Goal: Transaction & Acquisition: Purchase product/service

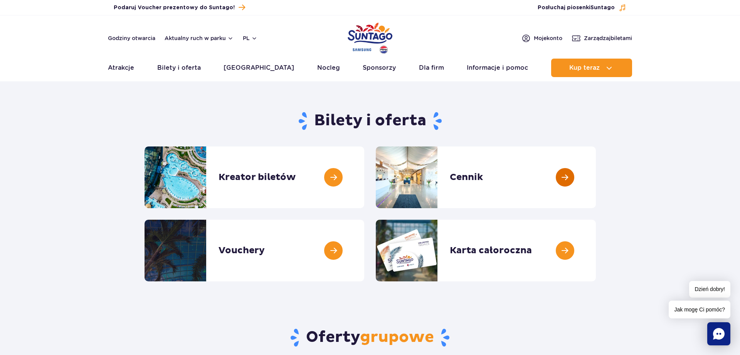
click at [596, 177] on link at bounding box center [596, 177] width 0 height 62
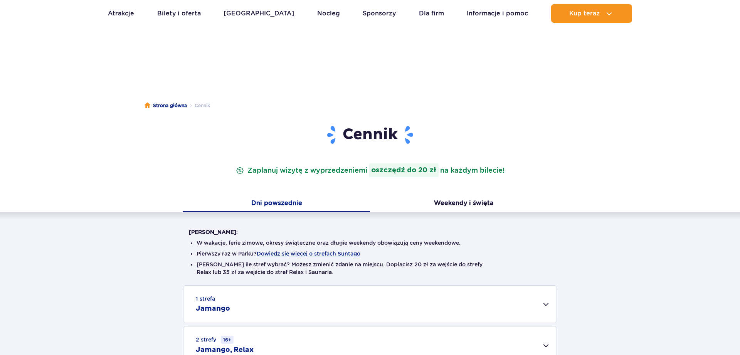
scroll to position [196, 0]
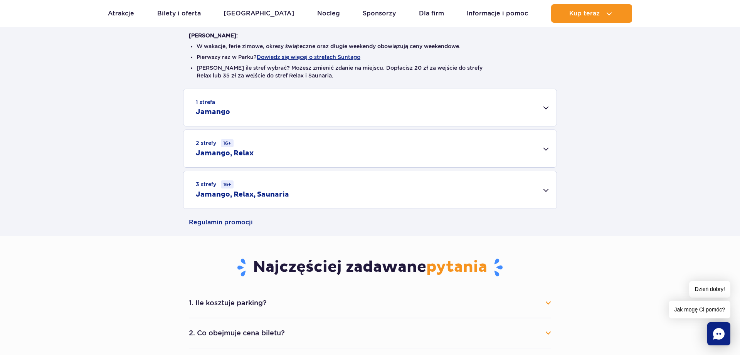
click at [550, 188] on div "3 strefy 16+ Jamango, Relax, Saunaria" at bounding box center [369, 189] width 373 height 37
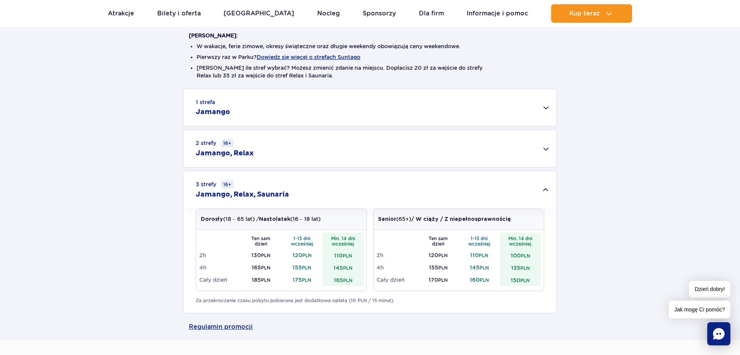
scroll to position [0, 0]
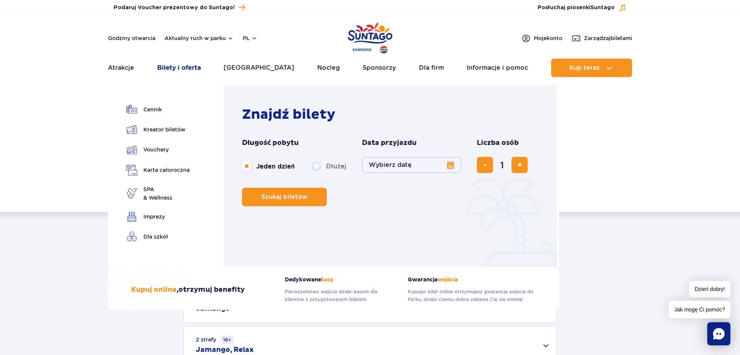
click at [188, 72] on link "Bilety i oferta" at bounding box center [179, 68] width 44 height 18
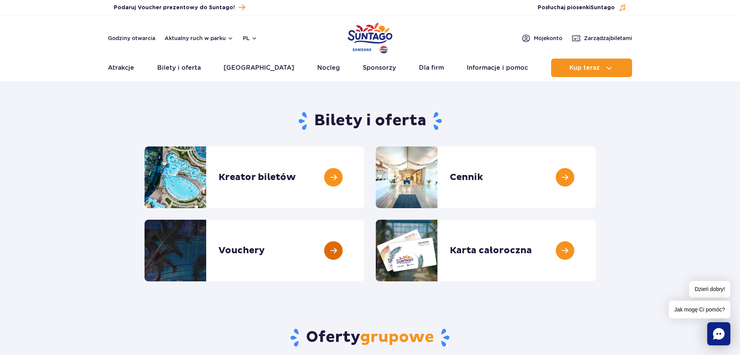
click at [364, 247] on link at bounding box center [364, 251] width 0 height 62
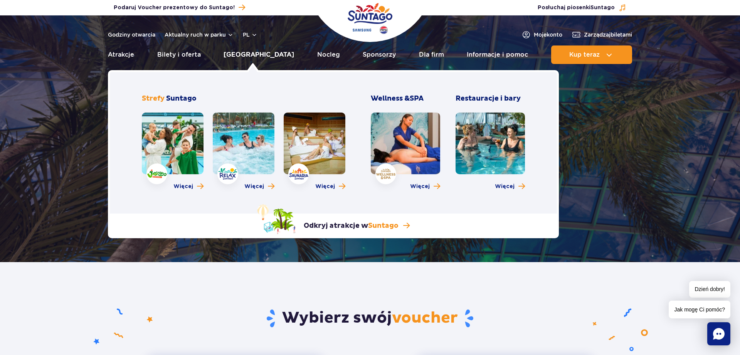
click at [259, 60] on link "[GEOGRAPHIC_DATA]" at bounding box center [258, 54] width 70 height 18
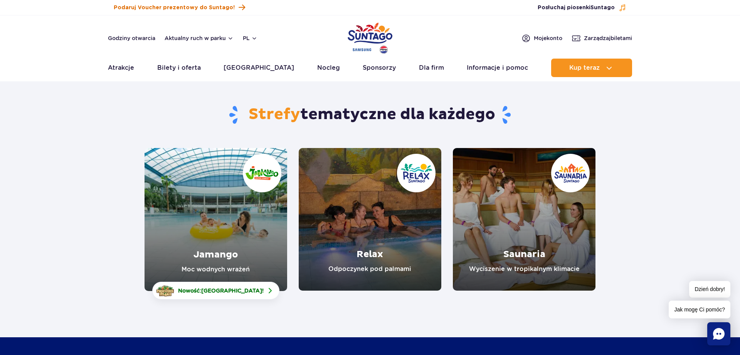
click at [149, 8] on span "Podaruj Voucher prezentowy do Suntago!" at bounding box center [174, 8] width 121 height 8
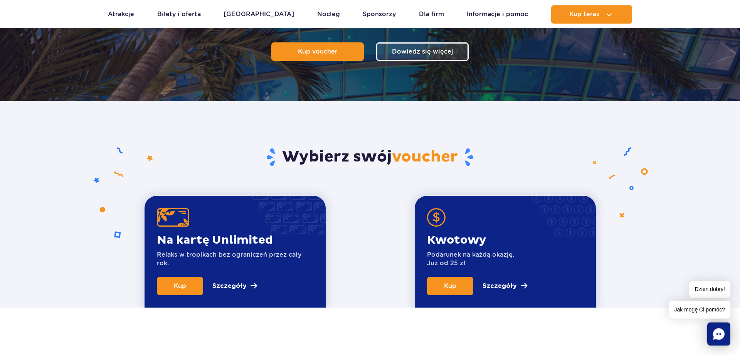
scroll to position [236, 0]
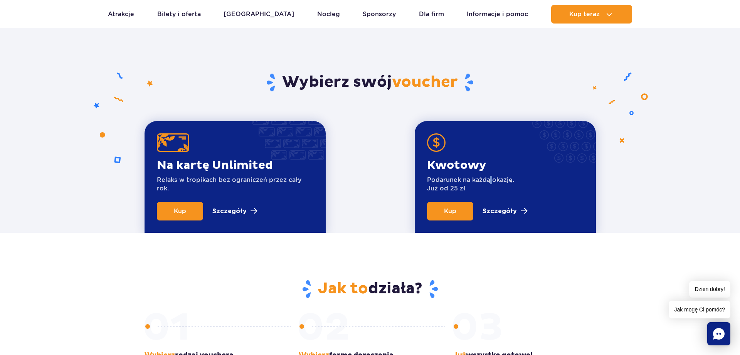
click at [490, 175] on div "Kwotowy Podarunek na każdą okazję. Już od 25 zł" at bounding box center [470, 180] width 87 height 44
click at [501, 212] on p "Szczegóły" at bounding box center [499, 210] width 34 height 9
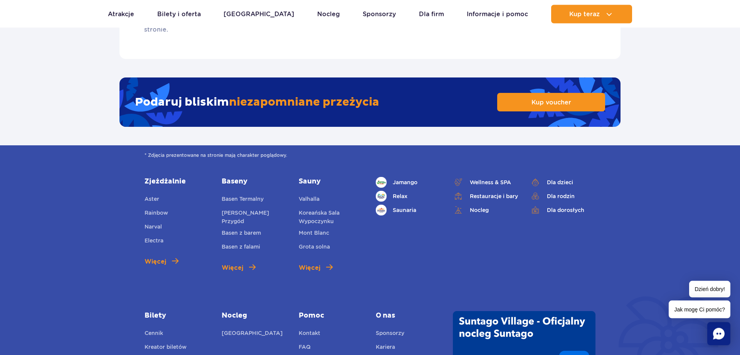
scroll to position [1212, 0]
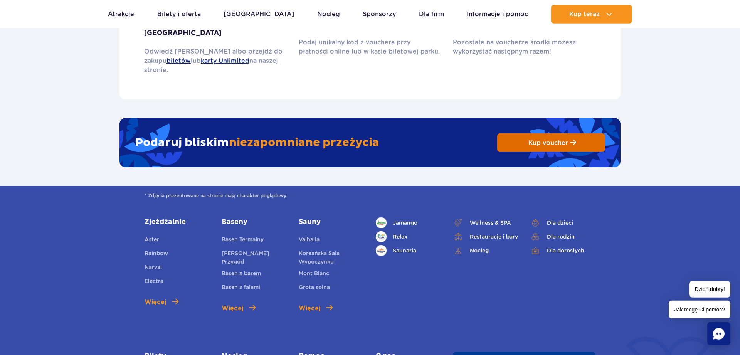
click at [545, 139] on span "Kup voucher" at bounding box center [548, 142] width 40 height 7
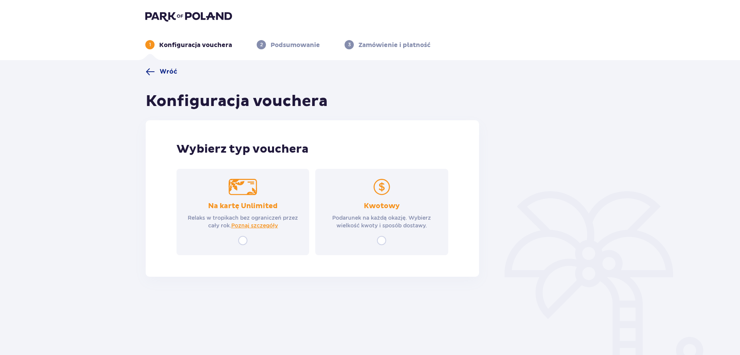
click at [401, 223] on p "Podarunek na każdą okazję. Wybierz wielkość kwoty i sposób dostawy." at bounding box center [381, 221] width 119 height 15
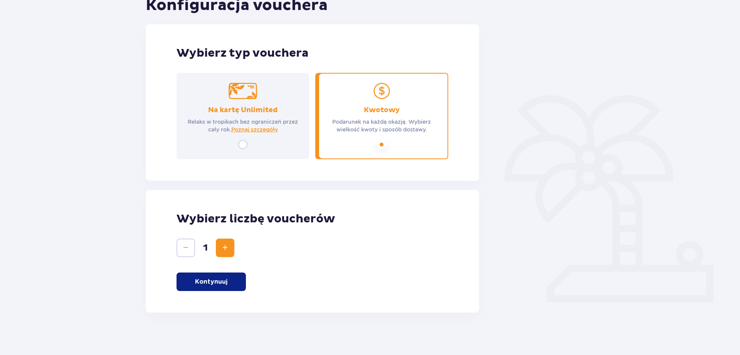
scroll to position [100, 0]
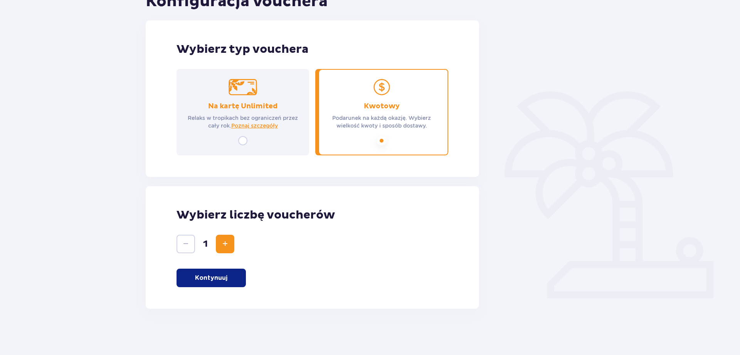
click at [234, 279] on button "Kontynuuj" at bounding box center [210, 277] width 69 height 18
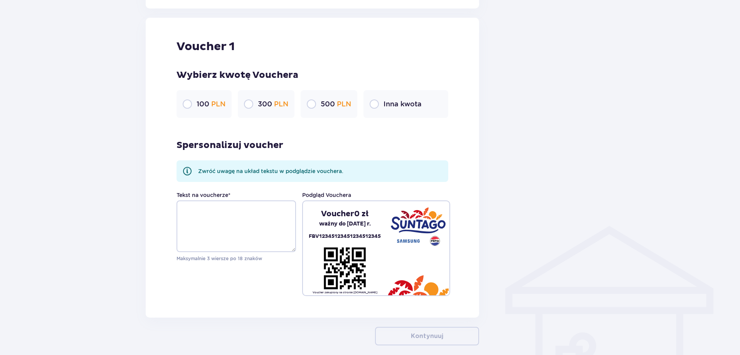
scroll to position [408, 0]
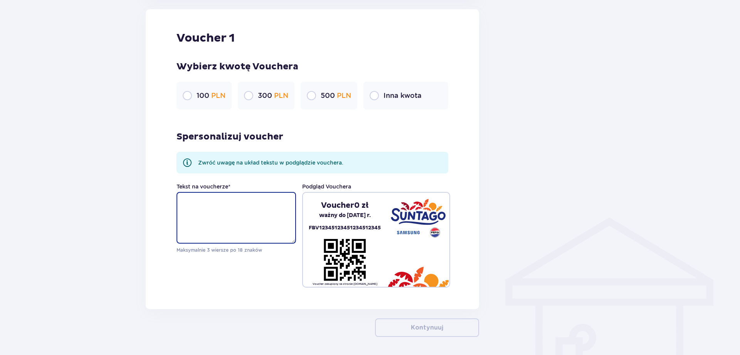
click at [267, 209] on textarea "Tekst na voucherze *" at bounding box center [235, 218] width 119 height 52
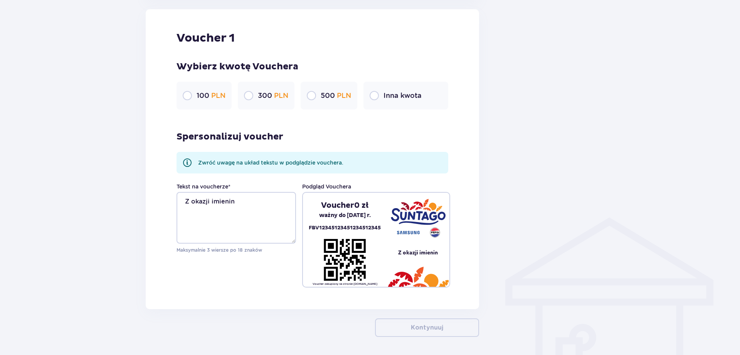
click at [478, 130] on div "Voucher 1 Wybierz kwotę Vouchera 100 PLN 300 PLN 500 PLN Inna kwota Spersonaliz…" at bounding box center [312, 159] width 333 height 300
drag, startPoint x: 243, startPoint y: 201, endPoint x: 192, endPoint y: 193, distance: 51.0
click at [192, 193] on textarea "Z okazji imienin" at bounding box center [235, 218] width 119 height 52
click at [241, 201] on textarea "Z okazji imienin" at bounding box center [235, 218] width 119 height 52
drag, startPoint x: 186, startPoint y: 199, endPoint x: 235, endPoint y: 200, distance: 49.3
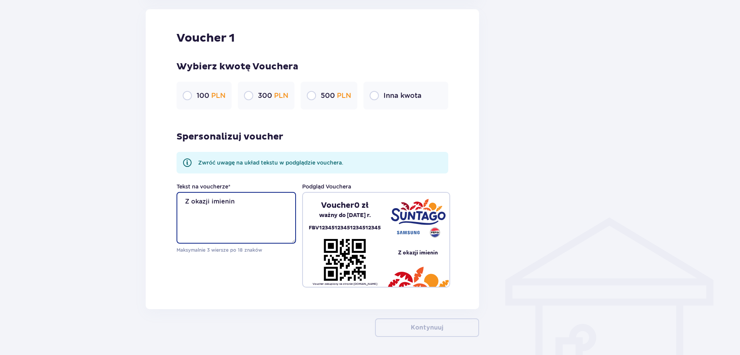
click at [235, 200] on textarea "Z okazji imienin" at bounding box center [235, 218] width 119 height 52
type textarea "Wszystkiego najlepszego z okazji imienin życzy ZWSZE"
